Goal: Task Accomplishment & Management: Use online tool/utility

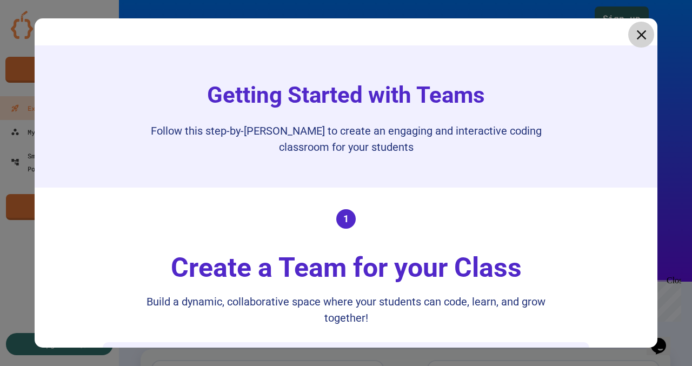
click at [638, 32] on icon at bounding box center [642, 35] width 16 height 16
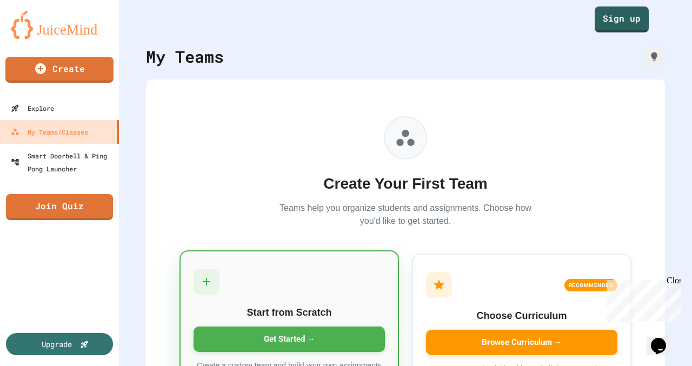
scroll to position [74, 0]
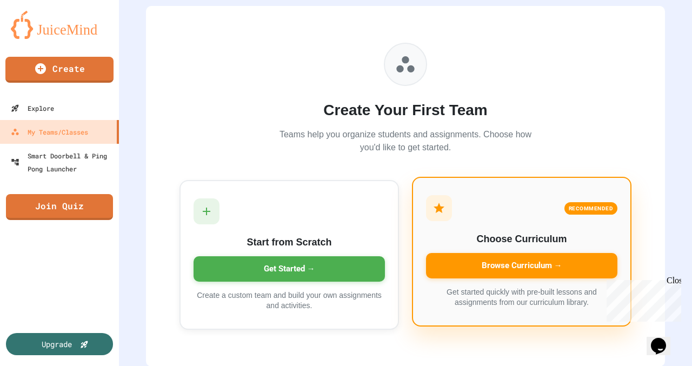
click at [462, 263] on div "Browse Curriculum →" at bounding box center [522, 265] width 192 height 25
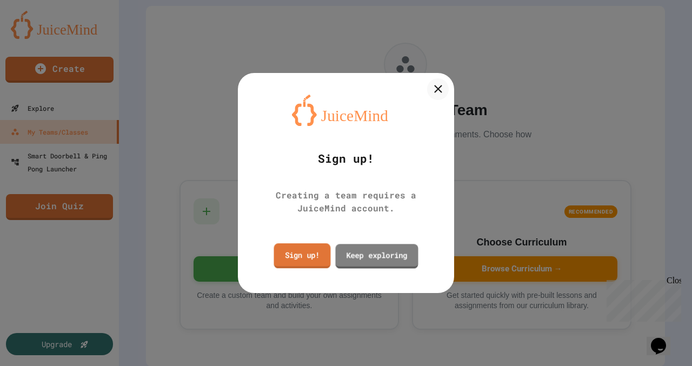
click at [362, 254] on link "Keep exploring" at bounding box center [376, 256] width 83 height 24
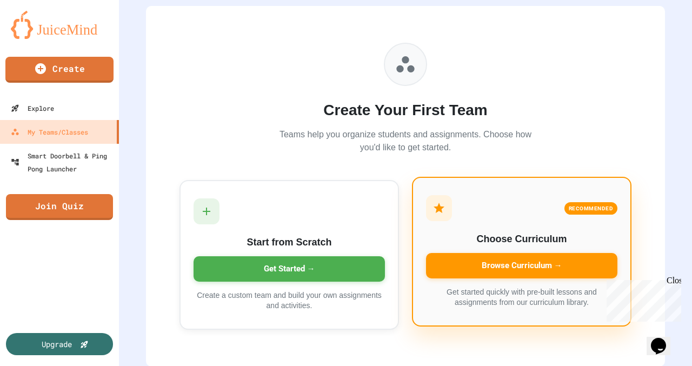
click at [579, 263] on div "Browse Curriculum →" at bounding box center [522, 265] width 192 height 25
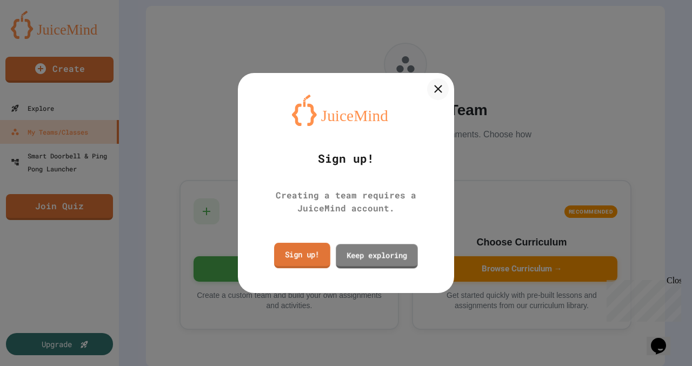
click at [322, 259] on link "Sign up!" at bounding box center [302, 255] width 56 height 25
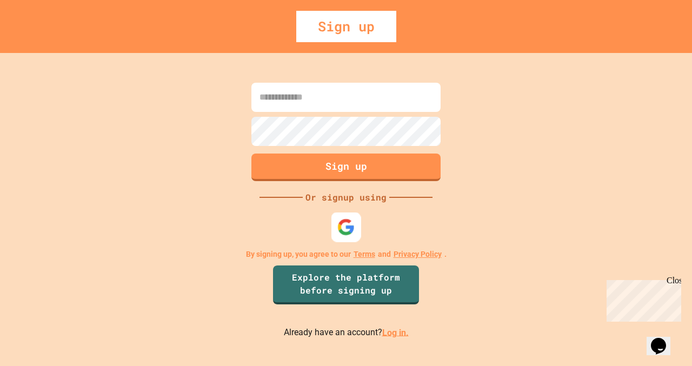
click at [347, 222] on img at bounding box center [347, 227] width 18 height 18
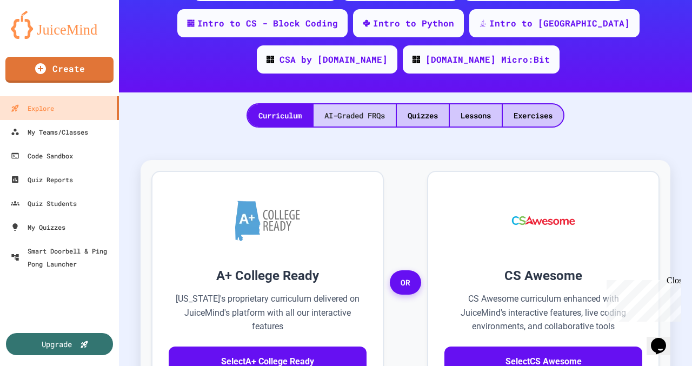
click at [364, 114] on div "AI-Graded FRQs" at bounding box center [355, 115] width 82 height 22
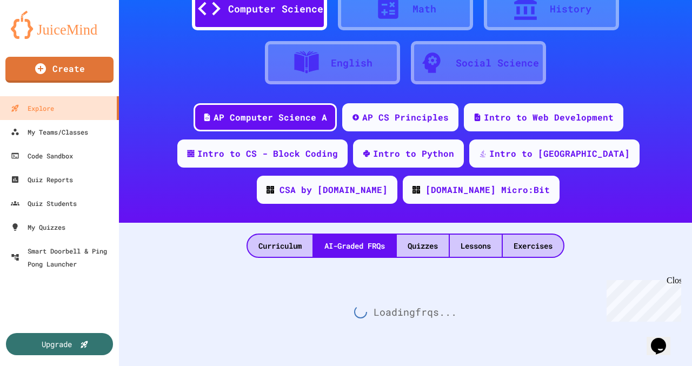
scroll to position [189, 0]
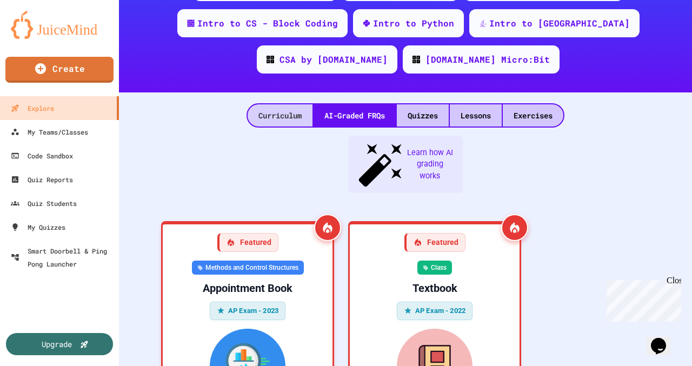
click at [283, 110] on div "Curriculum" at bounding box center [280, 115] width 65 height 22
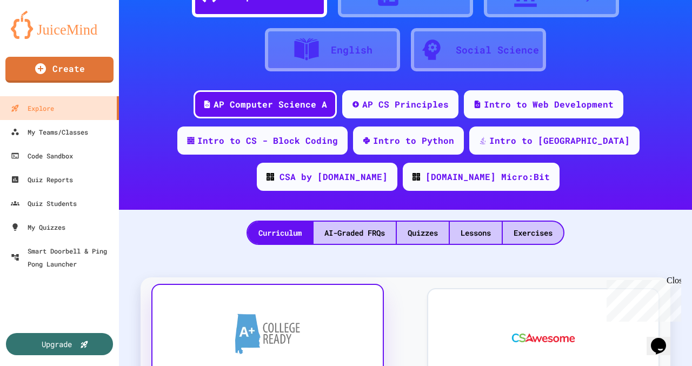
scroll to position [72, 0]
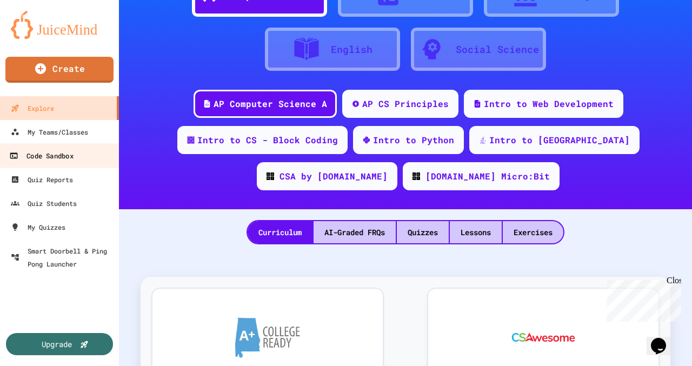
click at [54, 158] on div "Code Sandbox" at bounding box center [41, 156] width 64 height 14
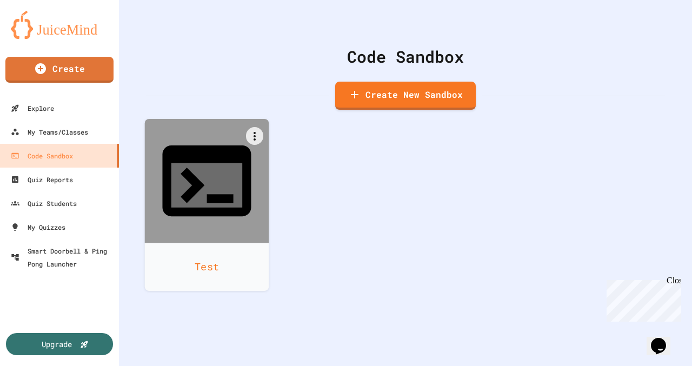
click at [201, 243] on div "Test" at bounding box center [207, 267] width 124 height 48
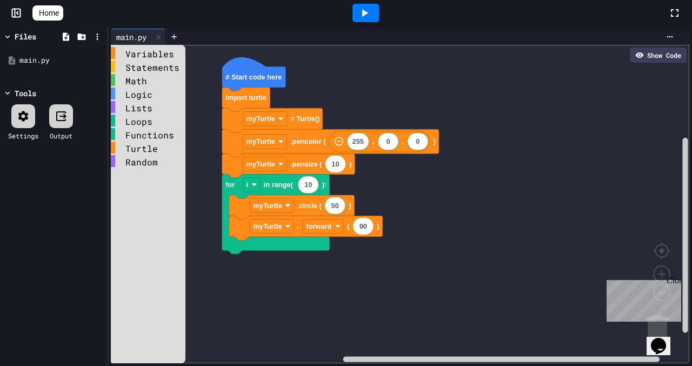
click at [241, 74] on text "# Start code here" at bounding box center [254, 77] width 56 height 8
click at [47, 12] on link "Home" at bounding box center [47, 12] width 31 height 15
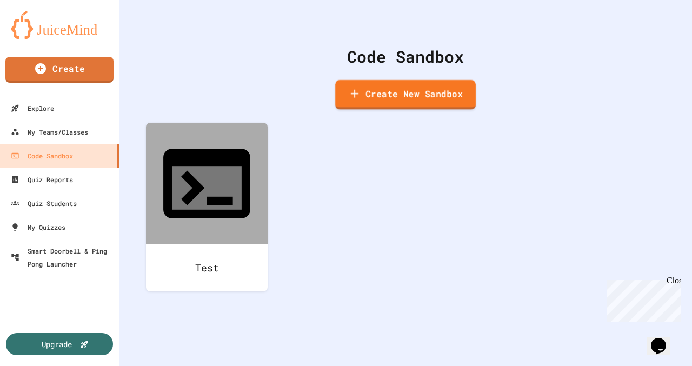
click at [420, 91] on link "Create New Sandbox" at bounding box center [405, 95] width 141 height 30
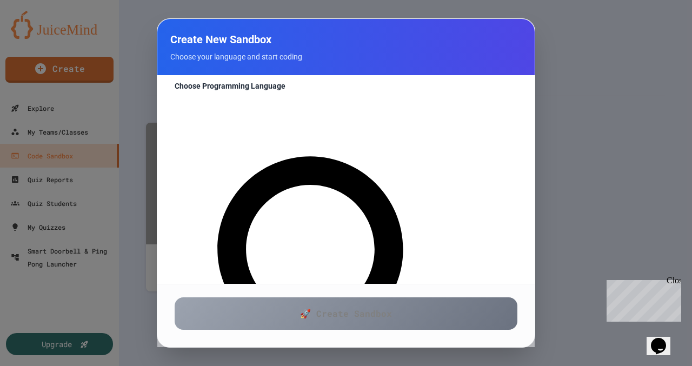
scroll to position [78, 0]
click at [612, 113] on div at bounding box center [346, 183] width 692 height 366
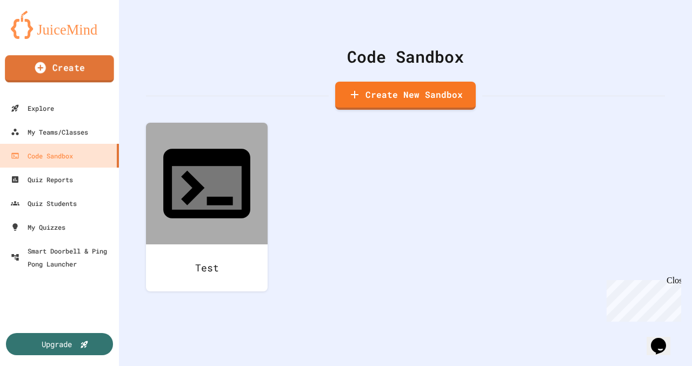
click at [56, 77] on link "Create" at bounding box center [59, 68] width 109 height 27
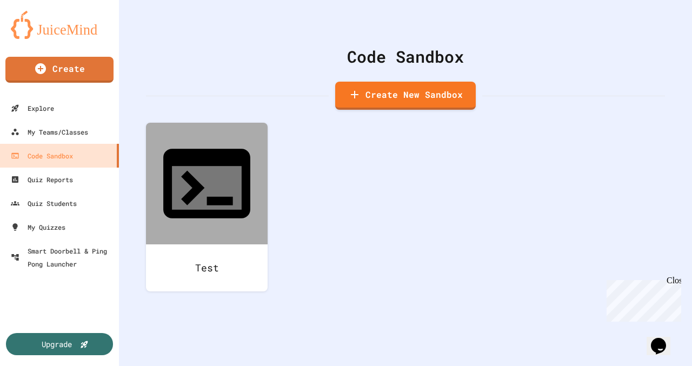
scroll to position [135, 0]
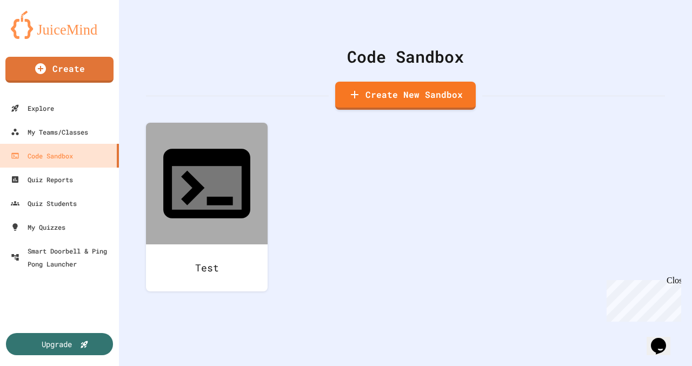
select select "**********"
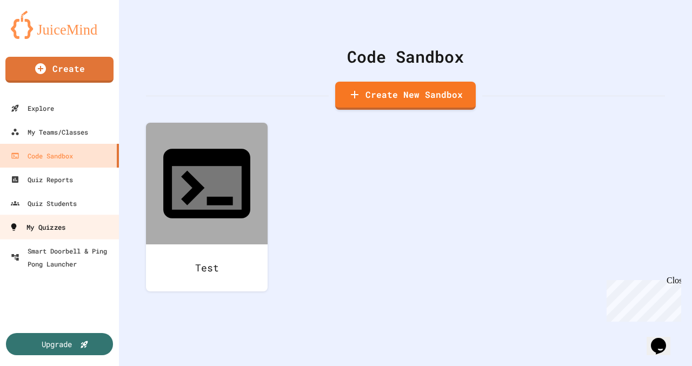
click at [54, 233] on div "My Quizzes" at bounding box center [37, 228] width 56 height 14
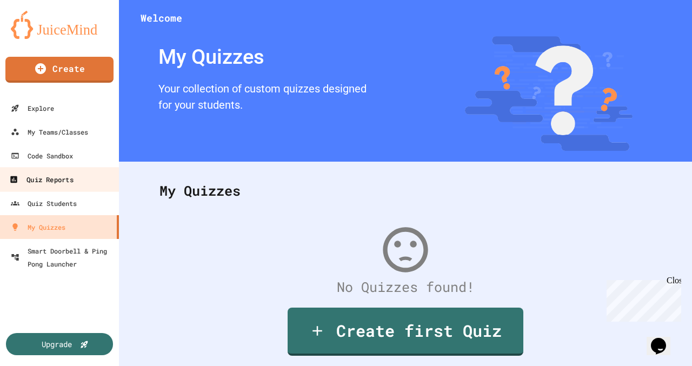
click at [39, 177] on div "Quiz Reports" at bounding box center [41, 180] width 64 height 14
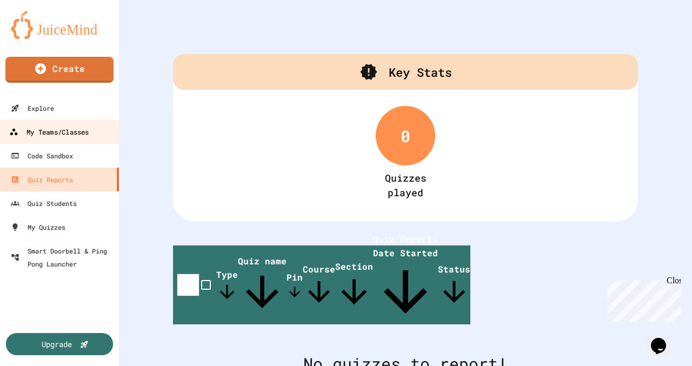
click at [49, 131] on div "My Teams/Classes" at bounding box center [49, 133] width 80 height 14
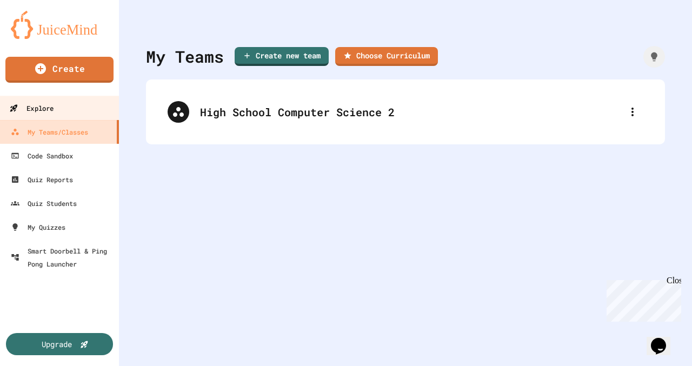
click at [41, 106] on div "Explore" at bounding box center [31, 109] width 44 height 14
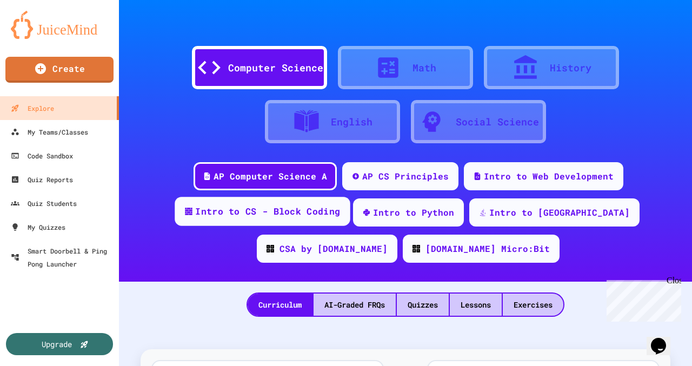
click at [240, 217] on div "Intro to CS - Block Coding" at bounding box center [267, 212] width 145 height 14
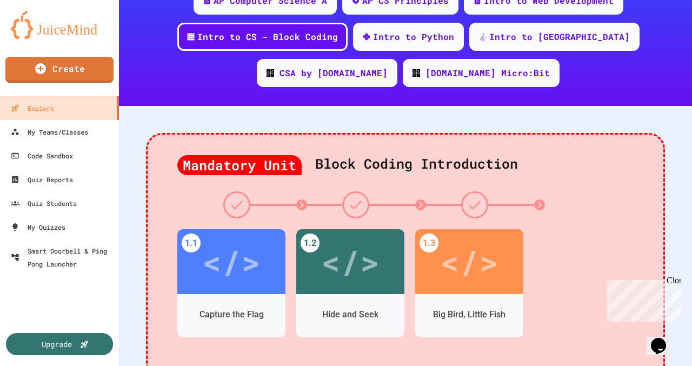
scroll to position [401, 0]
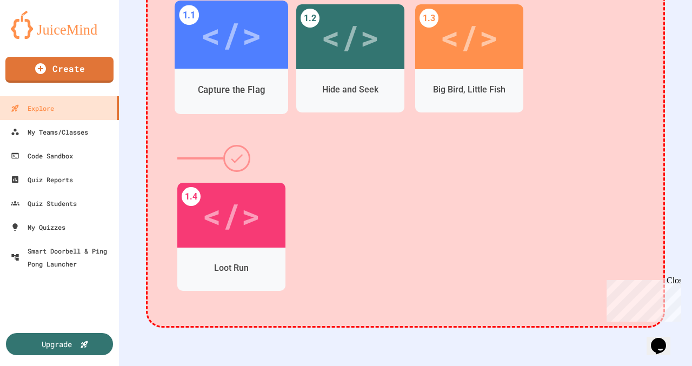
click at [263, 88] on div "Capture the Flag" at bounding box center [232, 90] width 68 height 14
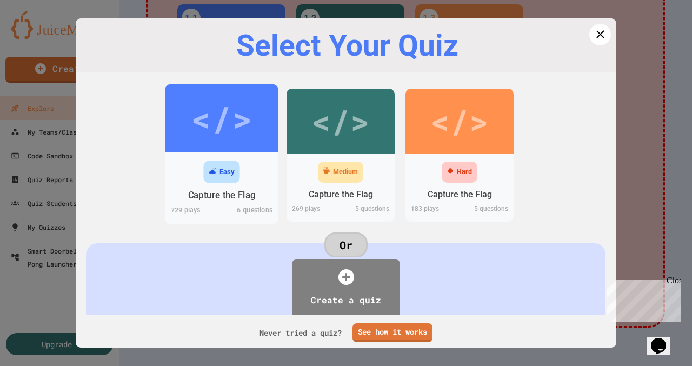
click at [187, 158] on div "Easy" at bounding box center [222, 172] width 114 height 28
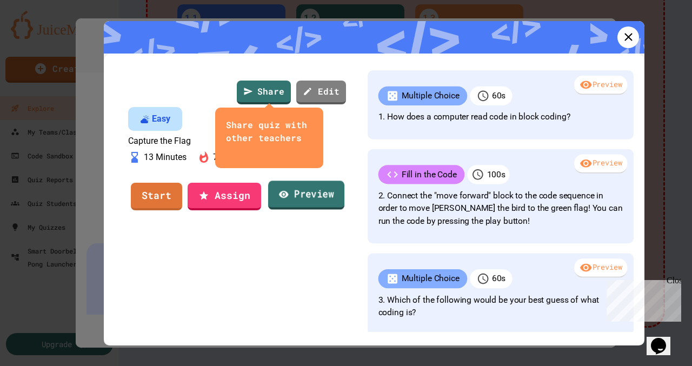
click at [296, 210] on link "Preview" at bounding box center [306, 195] width 76 height 29
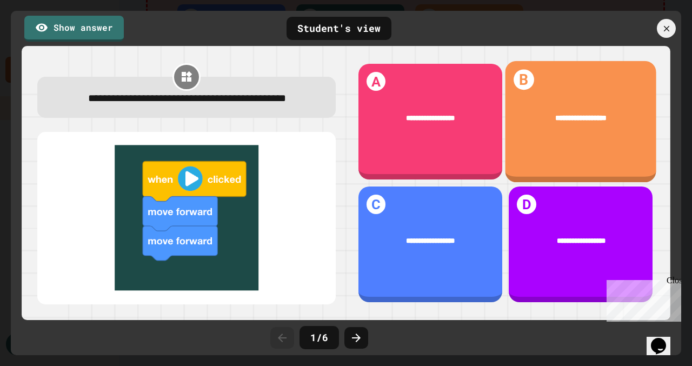
click at [537, 115] on div "**********" at bounding box center [582, 119] width 120 height 12
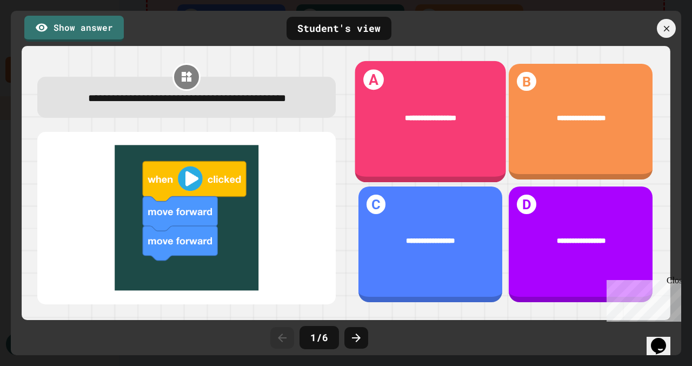
click at [419, 104] on div "**********" at bounding box center [430, 118] width 151 height 42
click at [401, 137] on div "**********" at bounding box center [430, 118] width 151 height 42
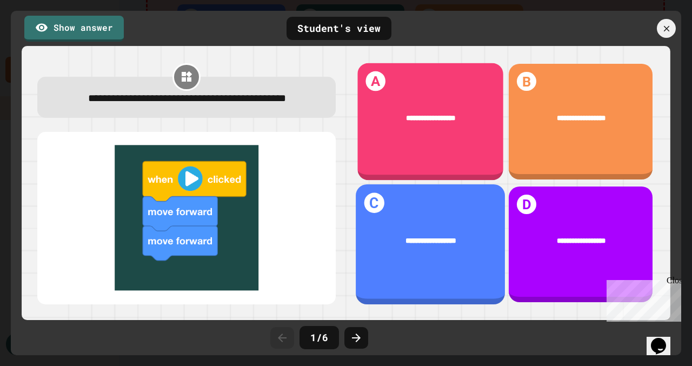
click at [398, 222] on div "**********" at bounding box center [430, 242] width 149 height 42
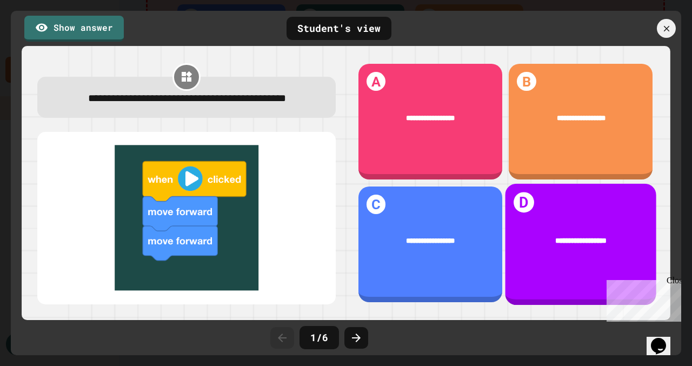
click at [558, 245] on span "**********" at bounding box center [581, 241] width 51 height 8
click at [557, 245] on span "**********" at bounding box center [581, 241] width 51 height 8
click at [558, 244] on span "**********" at bounding box center [581, 241] width 51 height 8
click at [557, 248] on div "**********" at bounding box center [581, 242] width 151 height 42
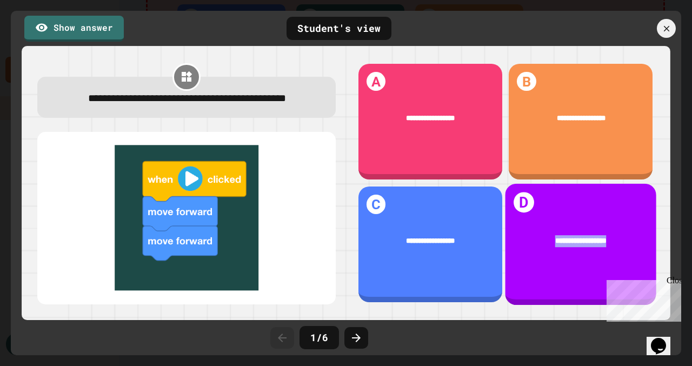
click at [557, 248] on div "**********" at bounding box center [581, 242] width 151 height 42
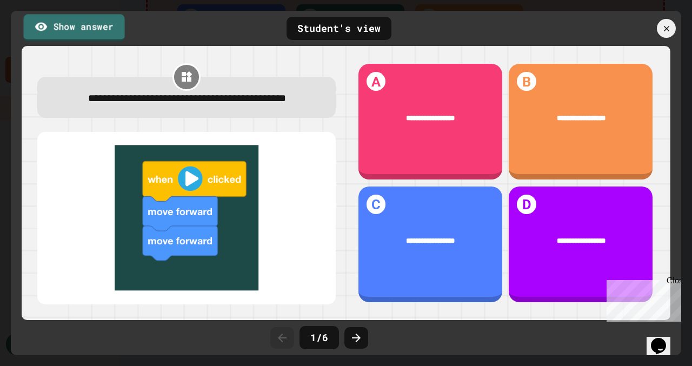
click at [71, 22] on link "Show answer" at bounding box center [73, 27] width 101 height 27
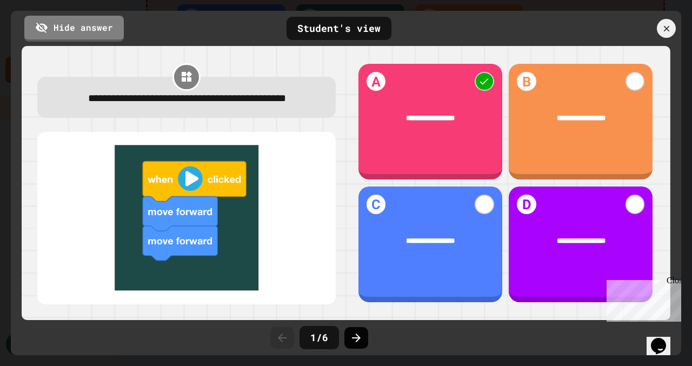
click at [346, 337] on div at bounding box center [357, 338] width 24 height 22
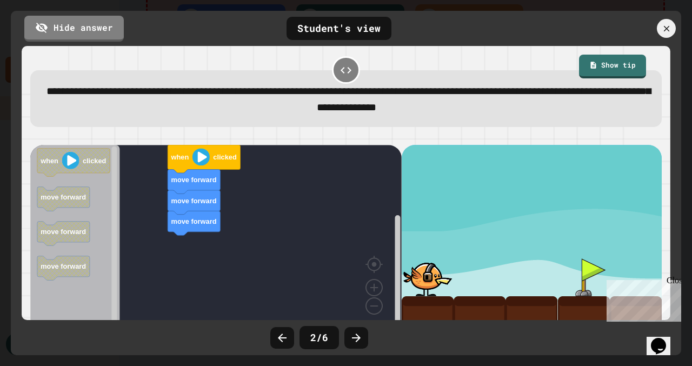
scroll to position [1, 0]
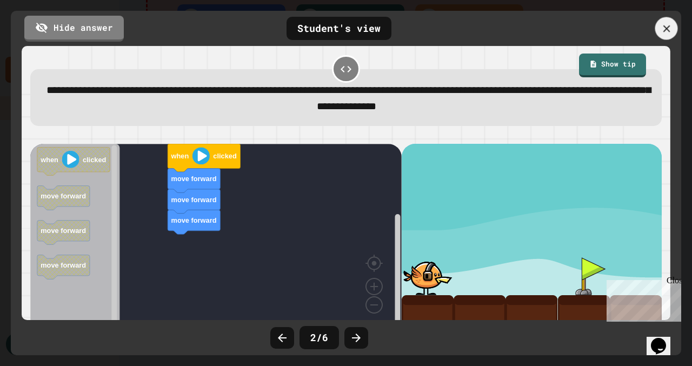
click at [665, 31] on icon at bounding box center [667, 29] width 12 height 12
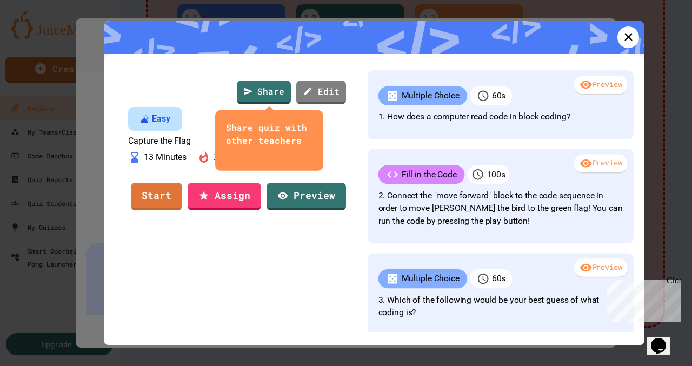
click at [650, 37] on div at bounding box center [346, 183] width 692 height 366
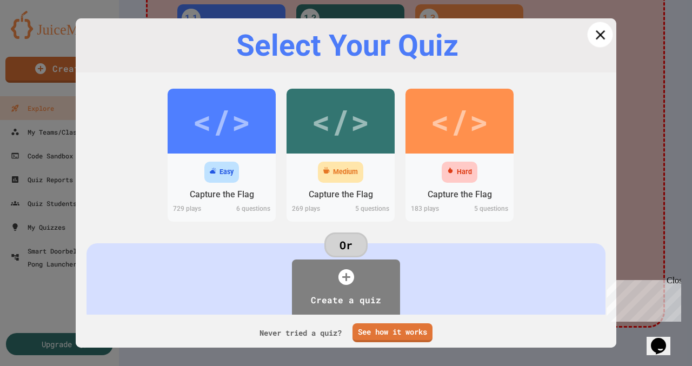
click at [606, 40] on icon at bounding box center [600, 35] width 16 height 16
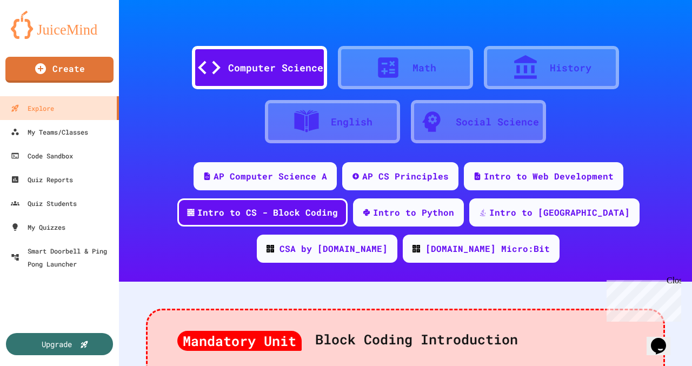
click at [379, 64] on icon at bounding box center [388, 67] width 21 height 21
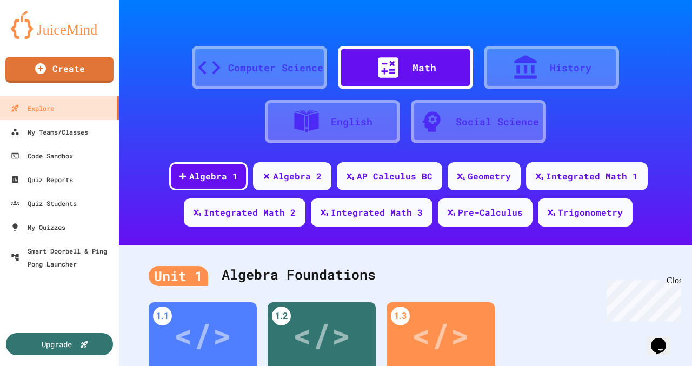
click at [546, 67] on div at bounding box center [531, 67] width 38 height 27
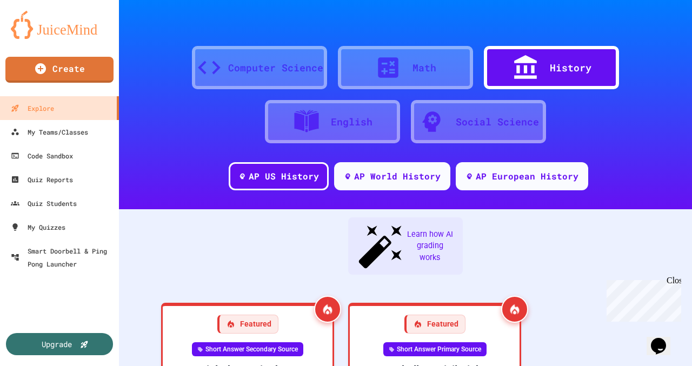
click at [326, 137] on div "English" at bounding box center [332, 121] width 135 height 43
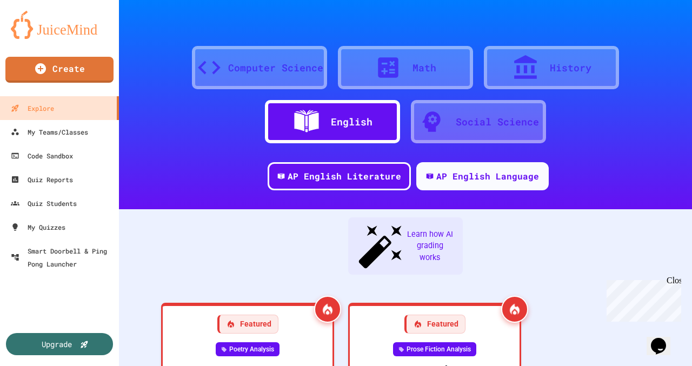
click at [471, 123] on div "Social Science" at bounding box center [497, 122] width 83 height 15
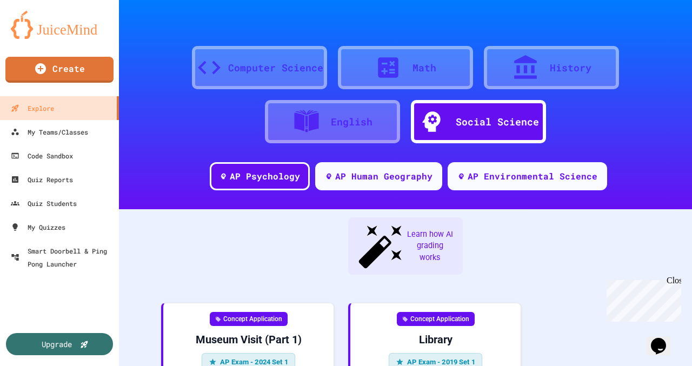
click at [418, 83] on div "Math" at bounding box center [405, 67] width 135 height 43
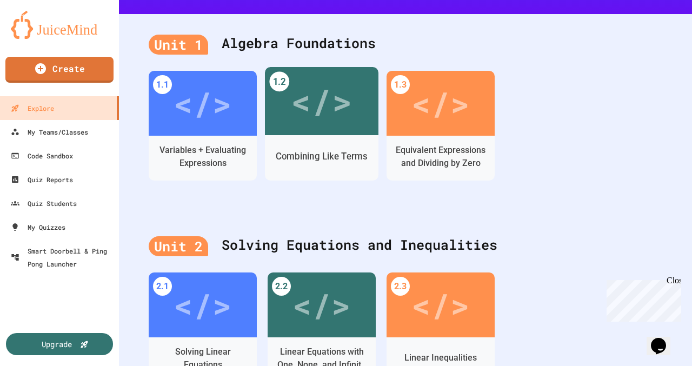
scroll to position [239, 0]
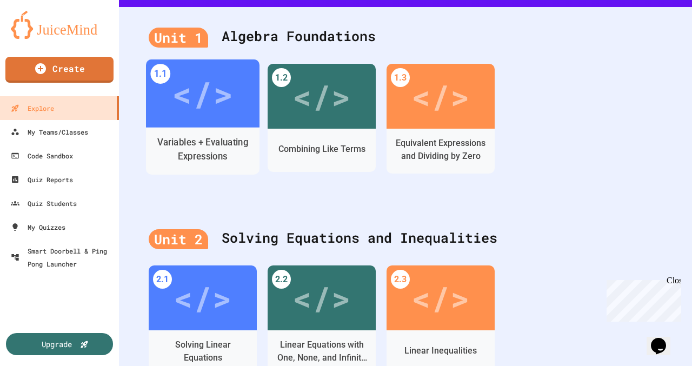
click at [194, 115] on div "</>" at bounding box center [202, 93] width 61 height 51
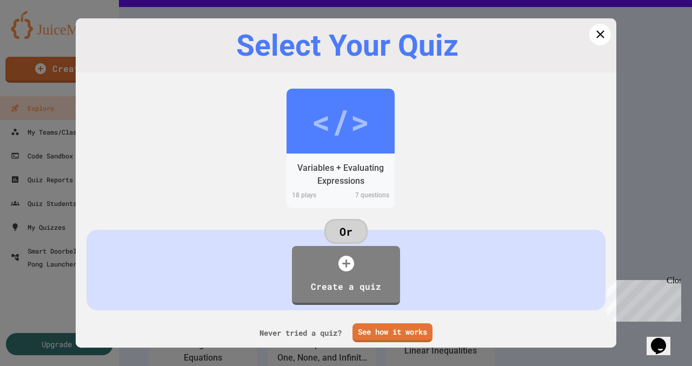
click at [335, 160] on div "Variables + Evaluating Expressions" at bounding box center [341, 174] width 108 height 31
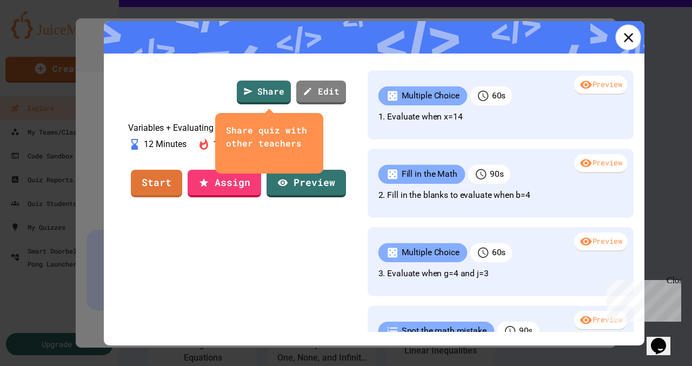
click at [621, 37] on icon at bounding box center [629, 37] width 16 height 16
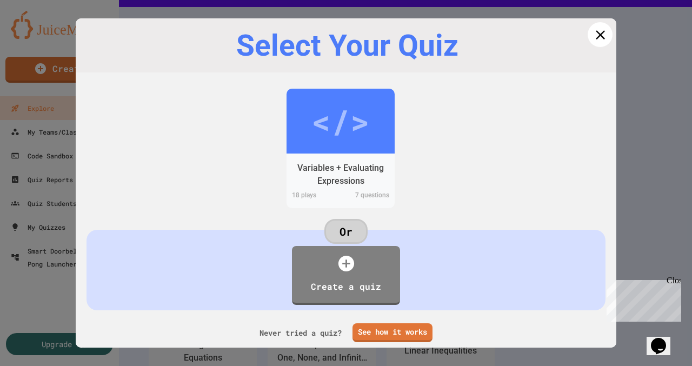
click at [603, 33] on icon at bounding box center [601, 35] width 16 height 16
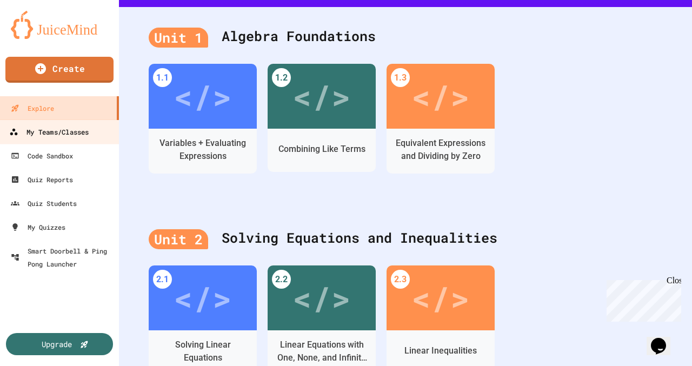
click at [69, 132] on div "My Teams/Classes" at bounding box center [49, 133] width 80 height 14
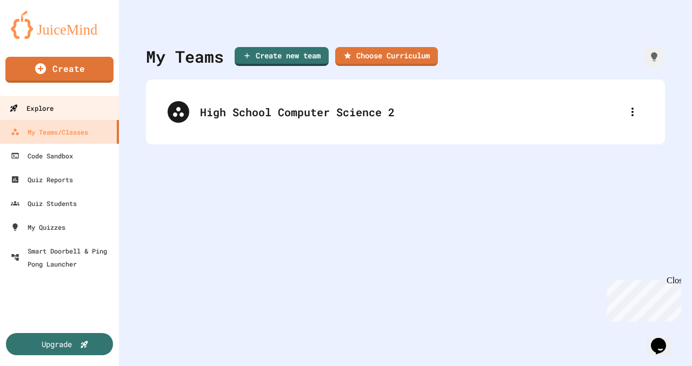
click at [78, 108] on link "Explore" at bounding box center [59, 108] width 123 height 24
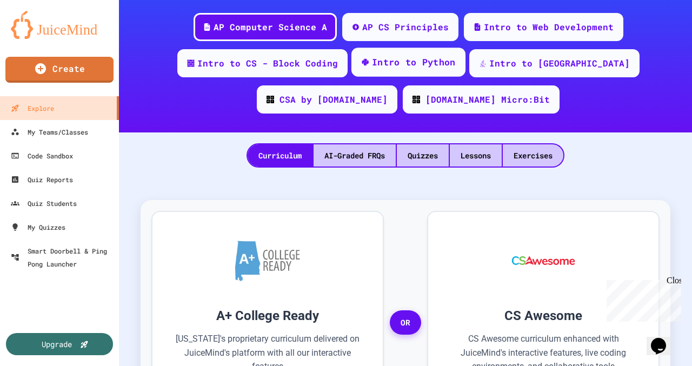
scroll to position [150, 0]
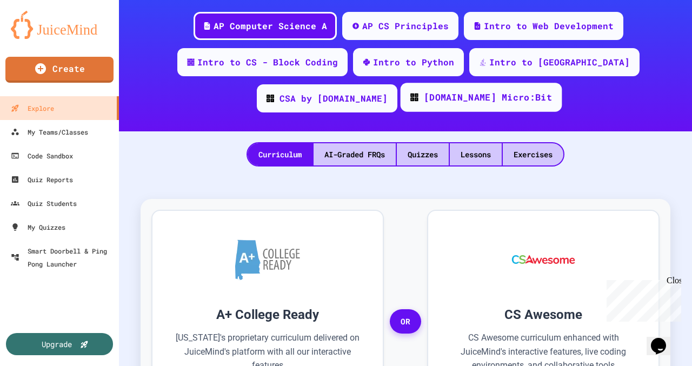
click at [424, 96] on div "[DOMAIN_NAME] Micro:Bit" at bounding box center [488, 98] width 128 height 14
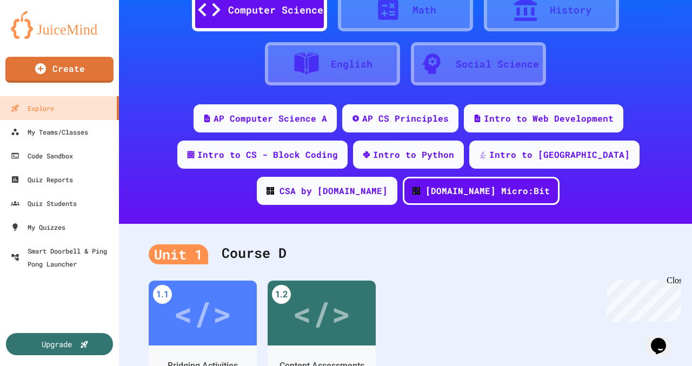
scroll to position [67, 0]
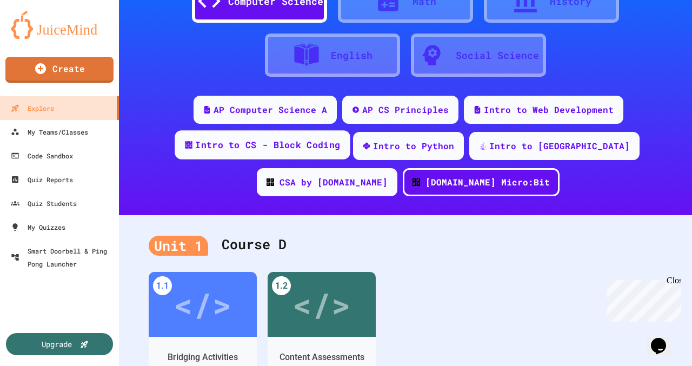
click at [236, 151] on div "Intro to CS - Block Coding" at bounding box center [267, 145] width 145 height 14
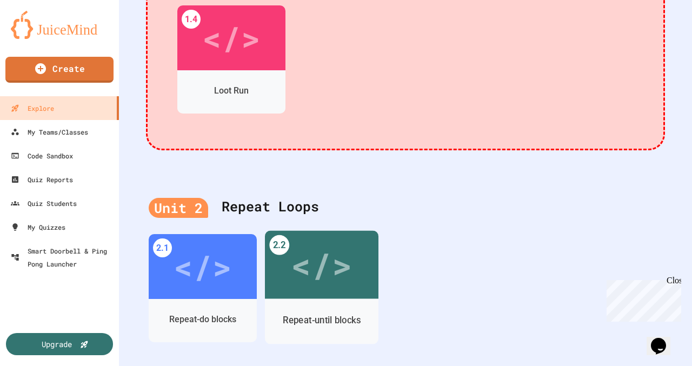
scroll to position [576, 0]
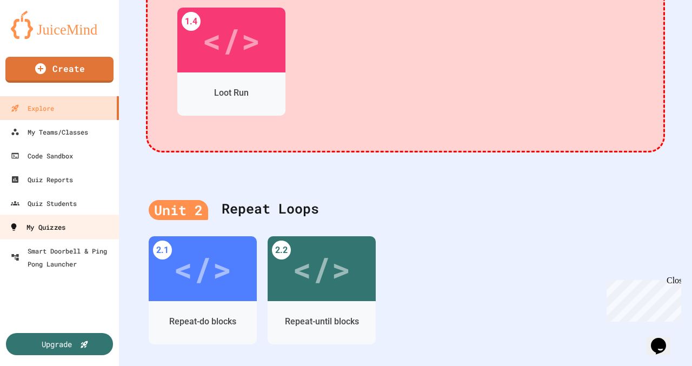
click at [39, 226] on div "My Quizzes" at bounding box center [37, 228] width 56 height 14
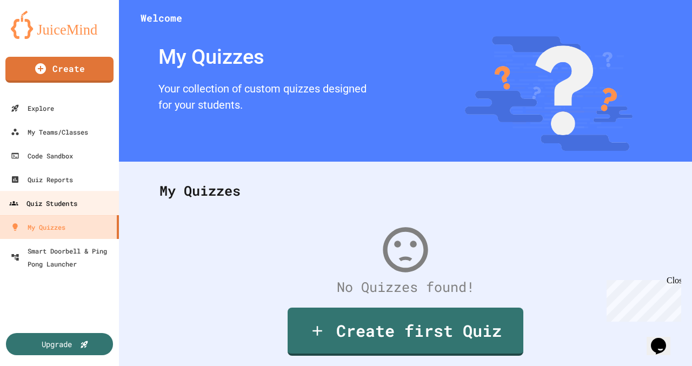
click at [42, 199] on div "Quiz Students" at bounding box center [43, 204] width 68 height 14
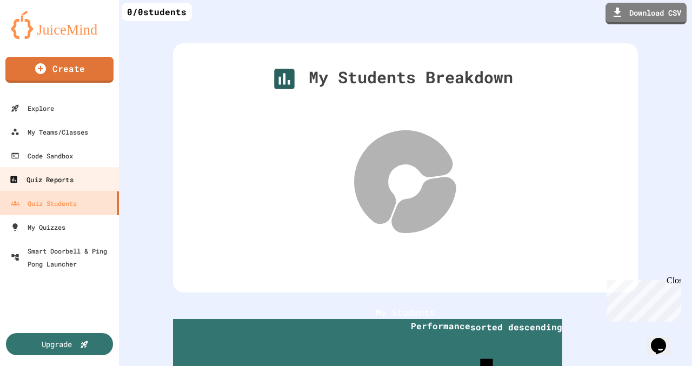
click at [43, 181] on div "Quiz Reports" at bounding box center [41, 180] width 64 height 14
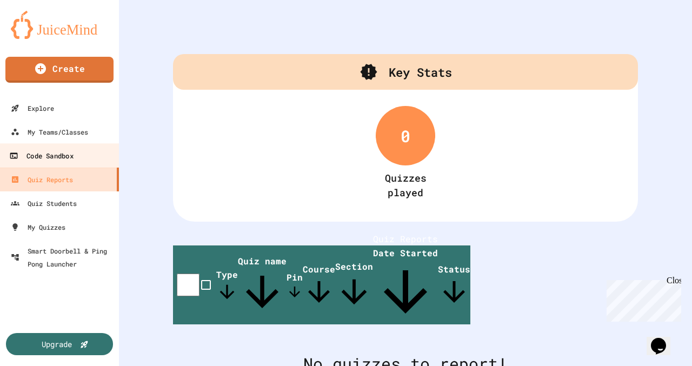
click at [48, 149] on div "Code Sandbox" at bounding box center [41, 156] width 64 height 14
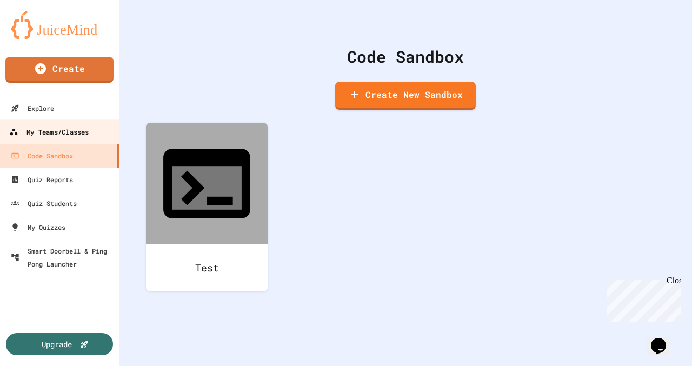
click at [54, 134] on div "My Teams/Classes" at bounding box center [49, 133] width 80 height 14
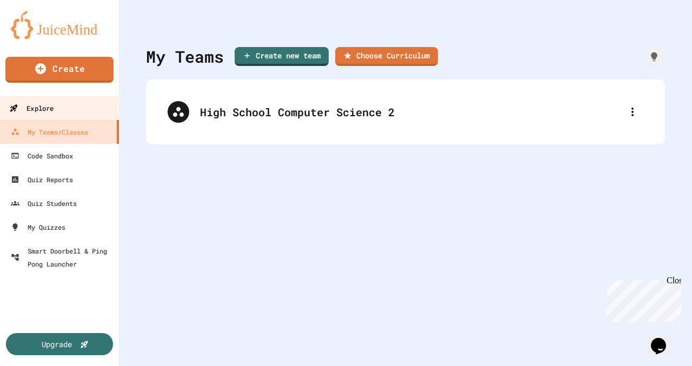
click at [49, 109] on div "Explore" at bounding box center [31, 109] width 44 height 14
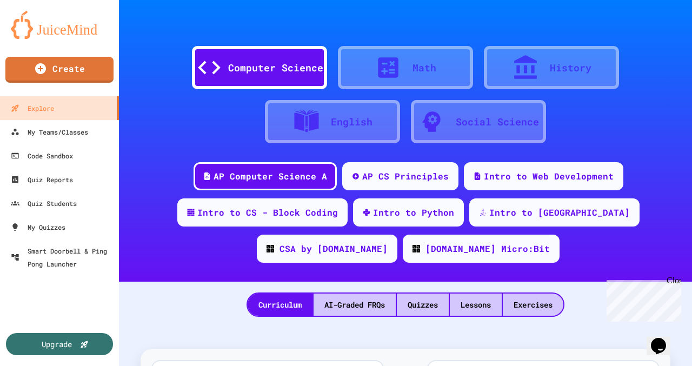
click at [256, 62] on div "Computer Science" at bounding box center [275, 68] width 95 height 15
click at [372, 209] on div "Intro to Python" at bounding box center [414, 212] width 84 height 14
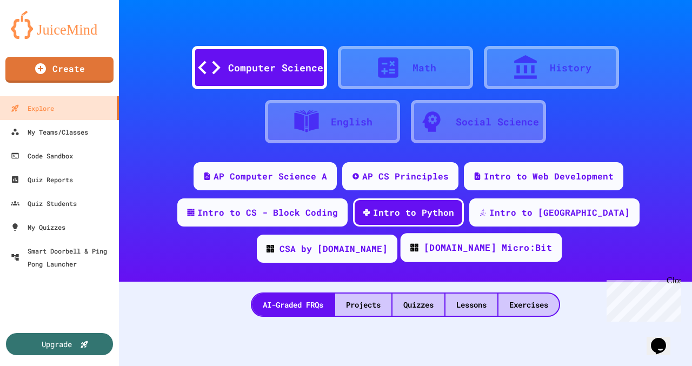
click at [424, 246] on div "[DOMAIN_NAME] Micro:Bit" at bounding box center [488, 248] width 128 height 14
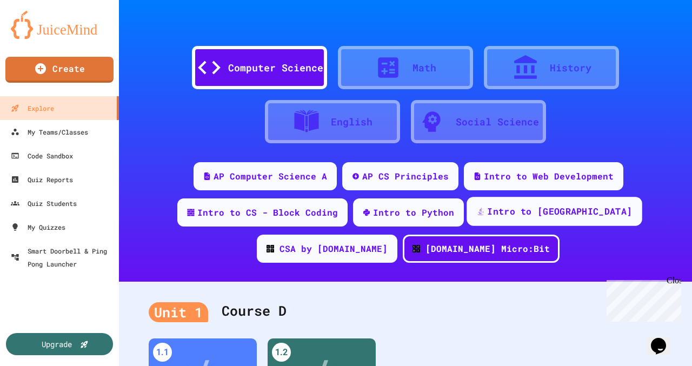
click at [487, 206] on div "Intro to [GEOGRAPHIC_DATA]" at bounding box center [559, 212] width 145 height 14
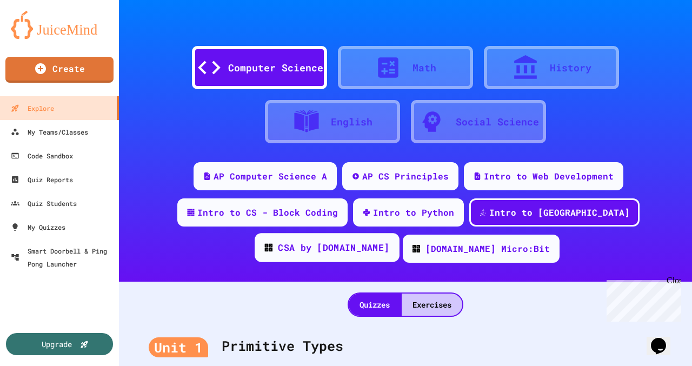
click at [390, 241] on div "CSA by [DOMAIN_NAME]" at bounding box center [333, 248] width 111 height 14
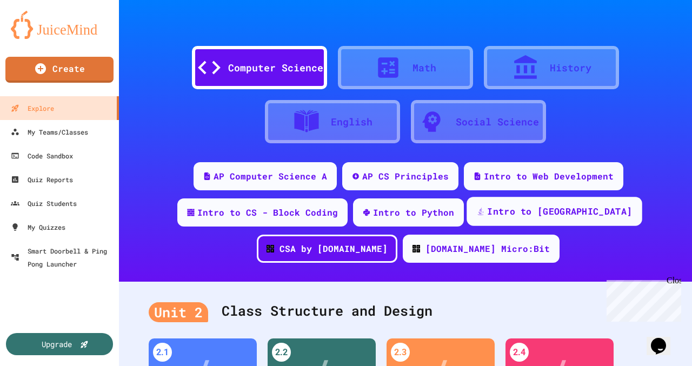
click at [487, 215] on div "Intro to [GEOGRAPHIC_DATA]" at bounding box center [559, 212] width 145 height 14
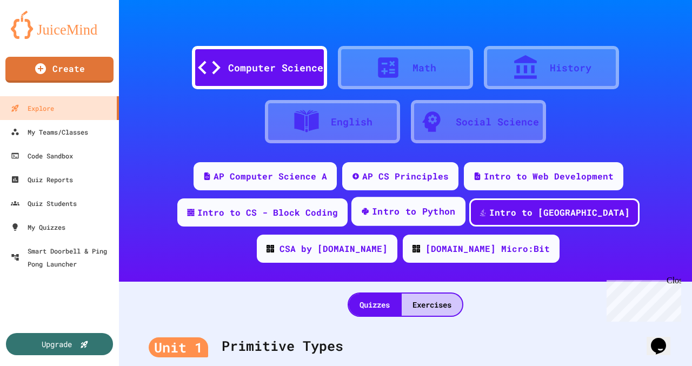
click at [401, 206] on div "Intro to Python" at bounding box center [414, 212] width 84 height 14
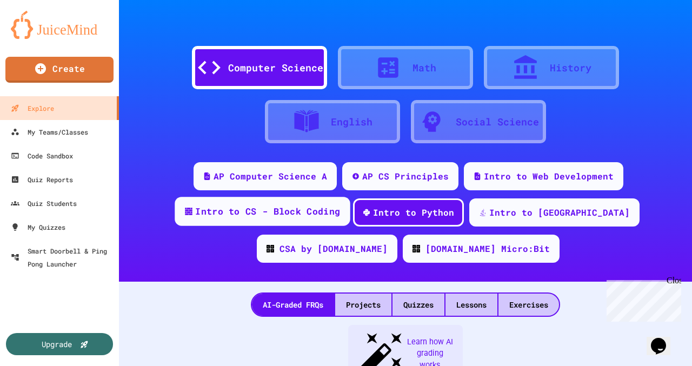
click at [278, 215] on div "Intro to CS - Block Coding" at bounding box center [267, 212] width 145 height 14
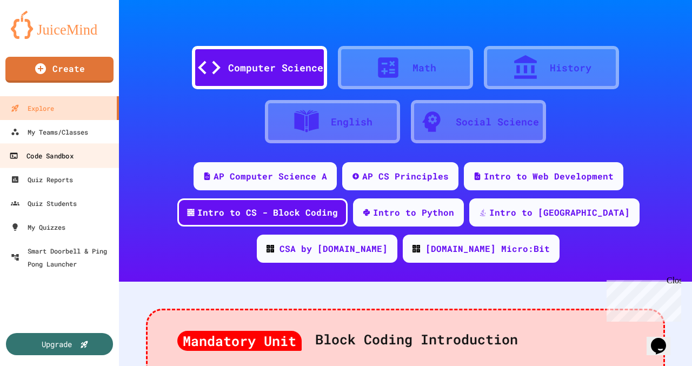
click at [60, 155] on div "Code Sandbox" at bounding box center [41, 156] width 64 height 14
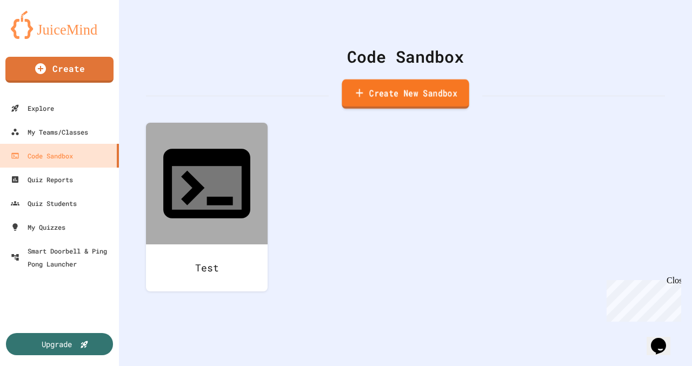
click at [417, 96] on link "Create New Sandbox" at bounding box center [405, 95] width 127 height 30
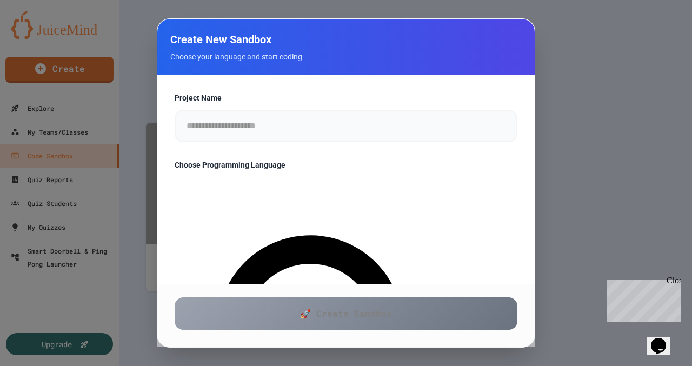
type input "**********"
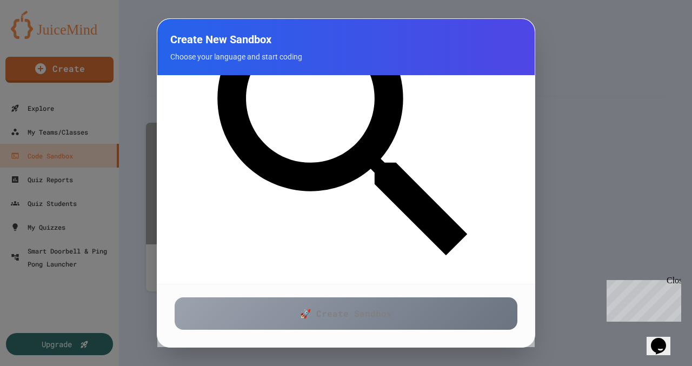
scroll to position [228, 0]
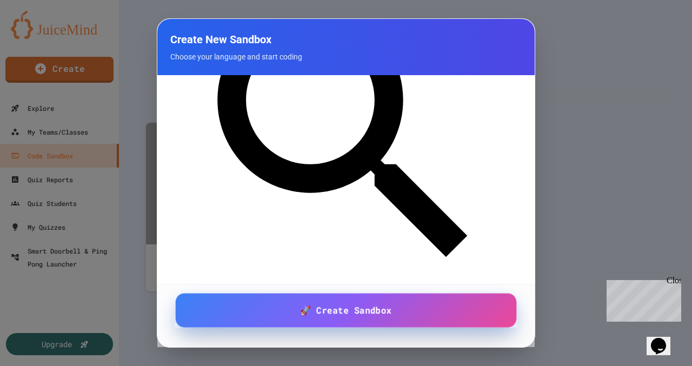
click at [309, 311] on span "🚀 Create Sandbox" at bounding box center [345, 311] width 91 height 14
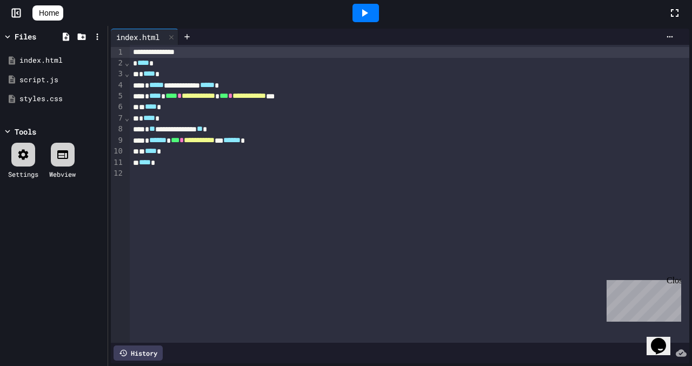
click at [376, 10] on div at bounding box center [366, 13] width 27 height 18
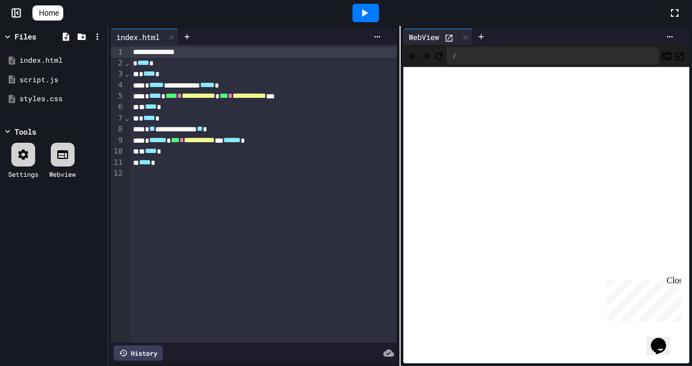
click at [376, 10] on div at bounding box center [366, 13] width 27 height 18
click at [484, 52] on div "/" at bounding box center [553, 55] width 213 height 17
click at [51, 8] on span "Home" at bounding box center [49, 13] width 20 height 11
